Goal: Task Accomplishment & Management: Complete application form

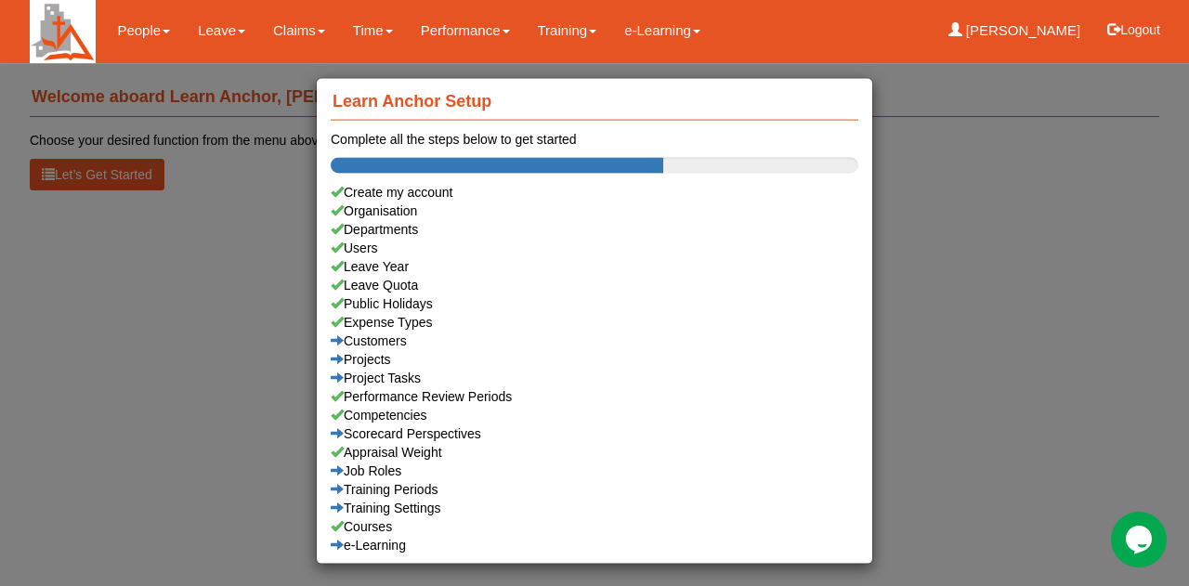
click at [212, 360] on div "Learn Anchor Setup Complete all the steps below to get started Create my accoun…" at bounding box center [594, 293] width 1189 height 586
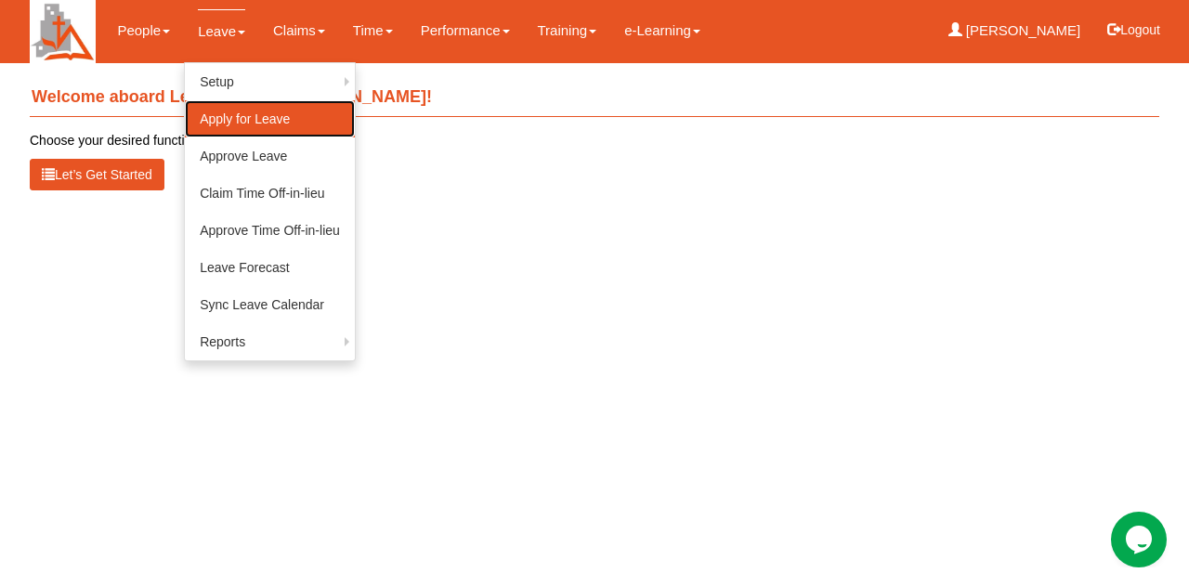
click at [304, 128] on link "Apply for Leave" at bounding box center [270, 118] width 170 height 37
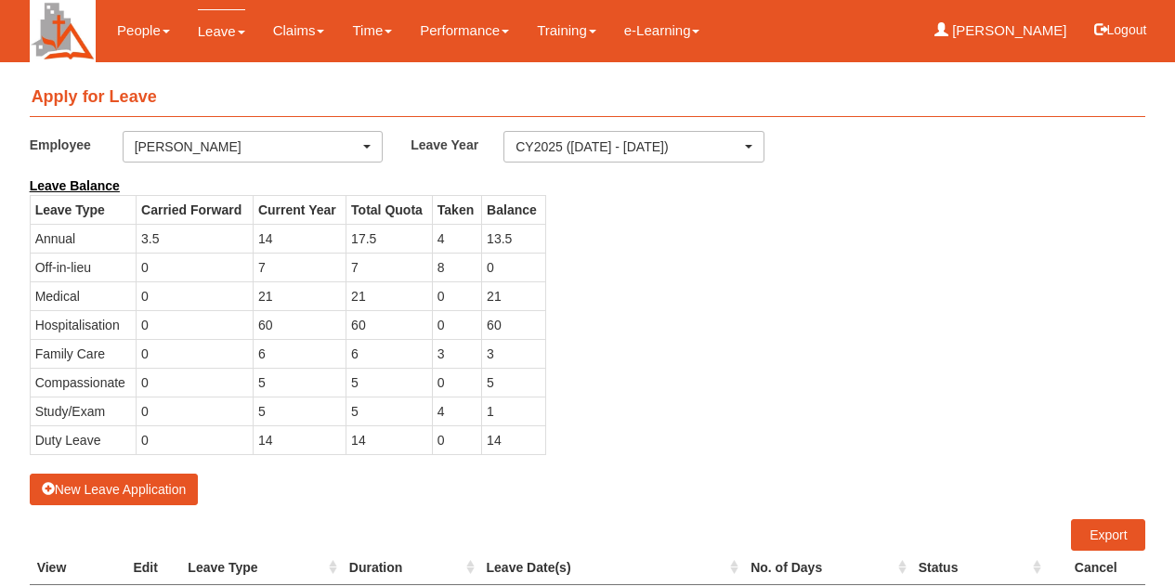
select select "50"
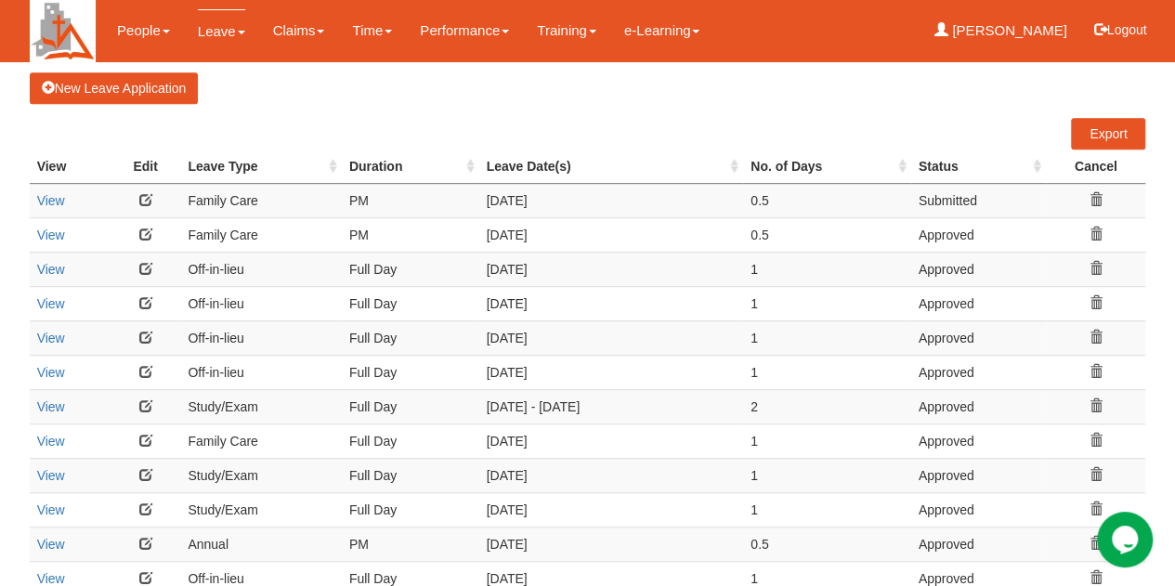
scroll to position [405, 0]
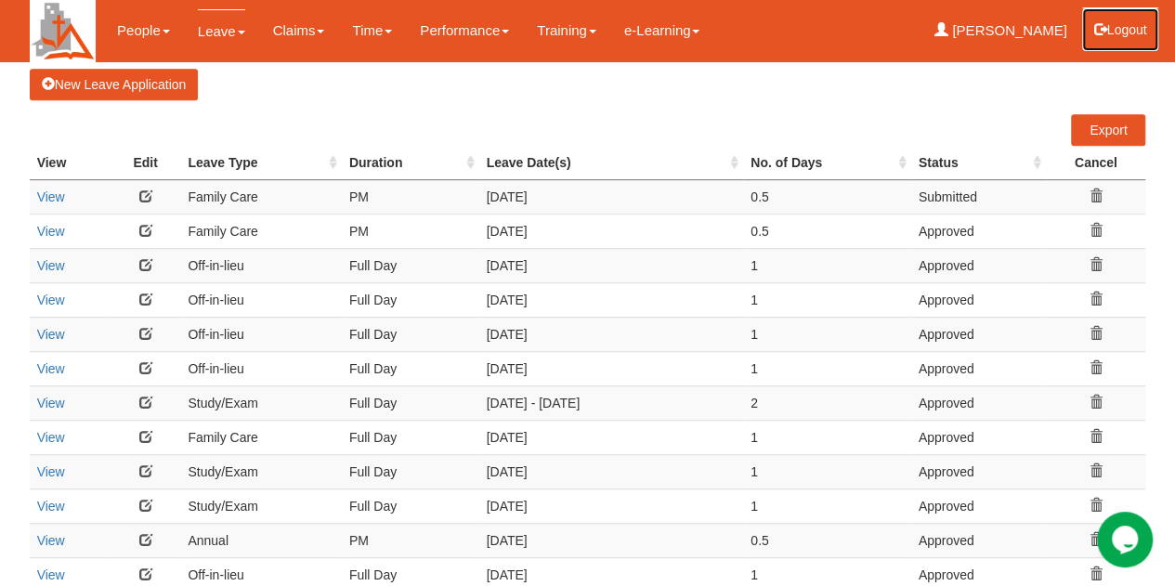
click at [1137, 26] on button "Logout" at bounding box center [1120, 29] width 79 height 45
